Goal: Navigation & Orientation: Find specific page/section

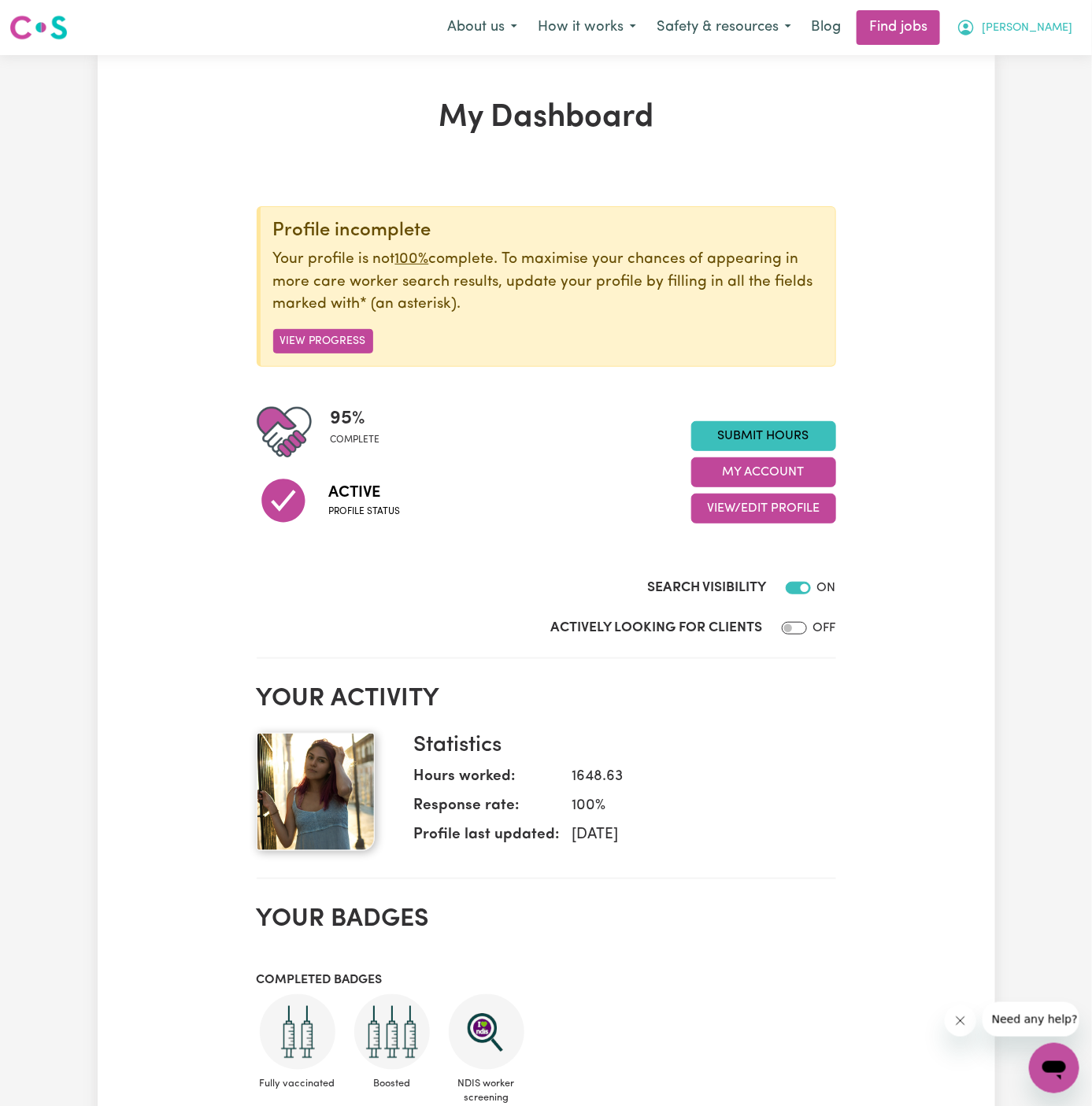
click at [1055, 21] on span "[PERSON_NAME]" at bounding box center [1026, 29] width 90 height 17
click at [1030, 48] on link "My Account" at bounding box center [1020, 61] width 125 height 30
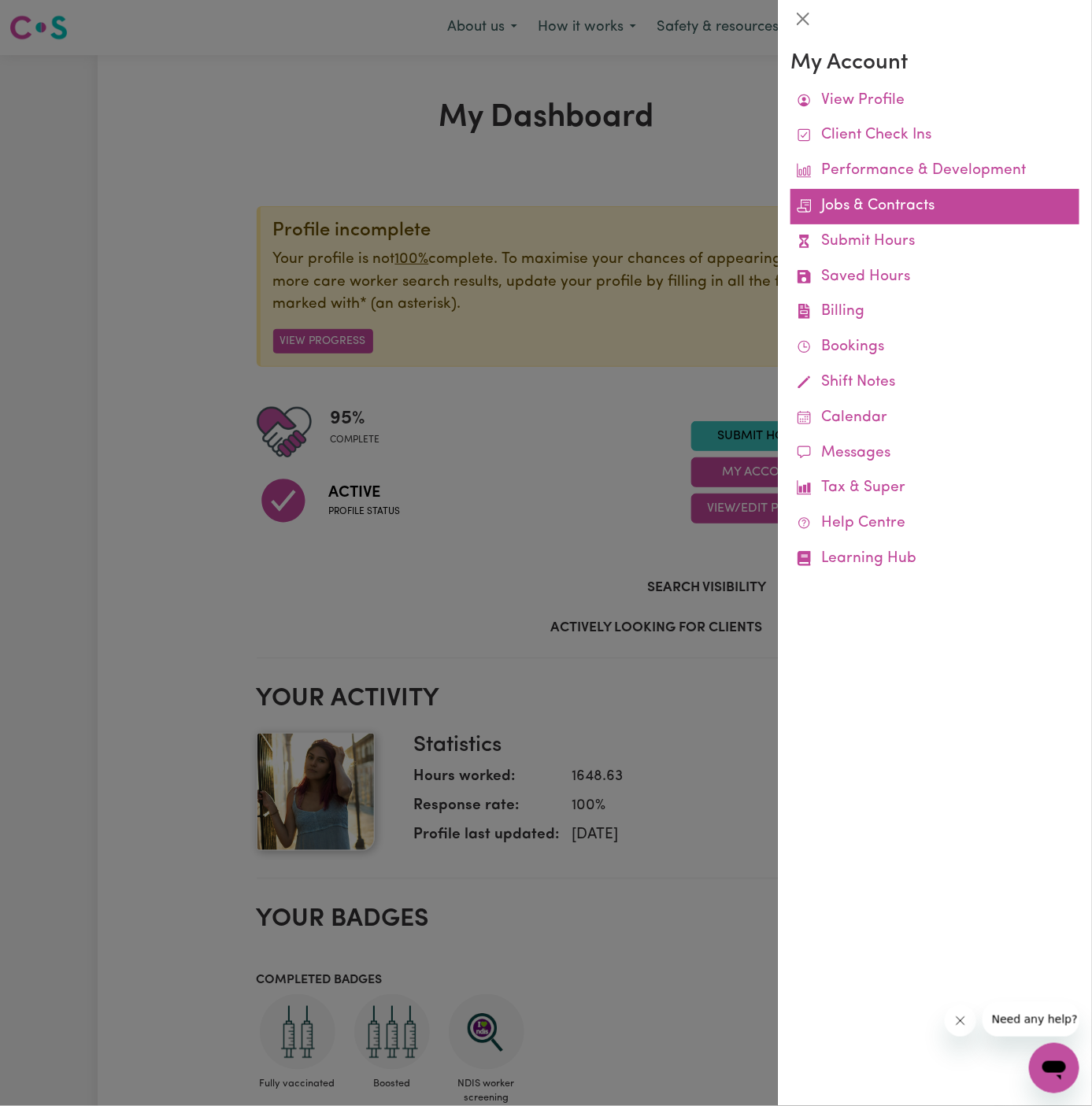
click at [884, 206] on link "Jobs & Contracts" at bounding box center [934, 206] width 288 height 35
